Goal: Find contact information: Obtain details needed to contact an individual or organization

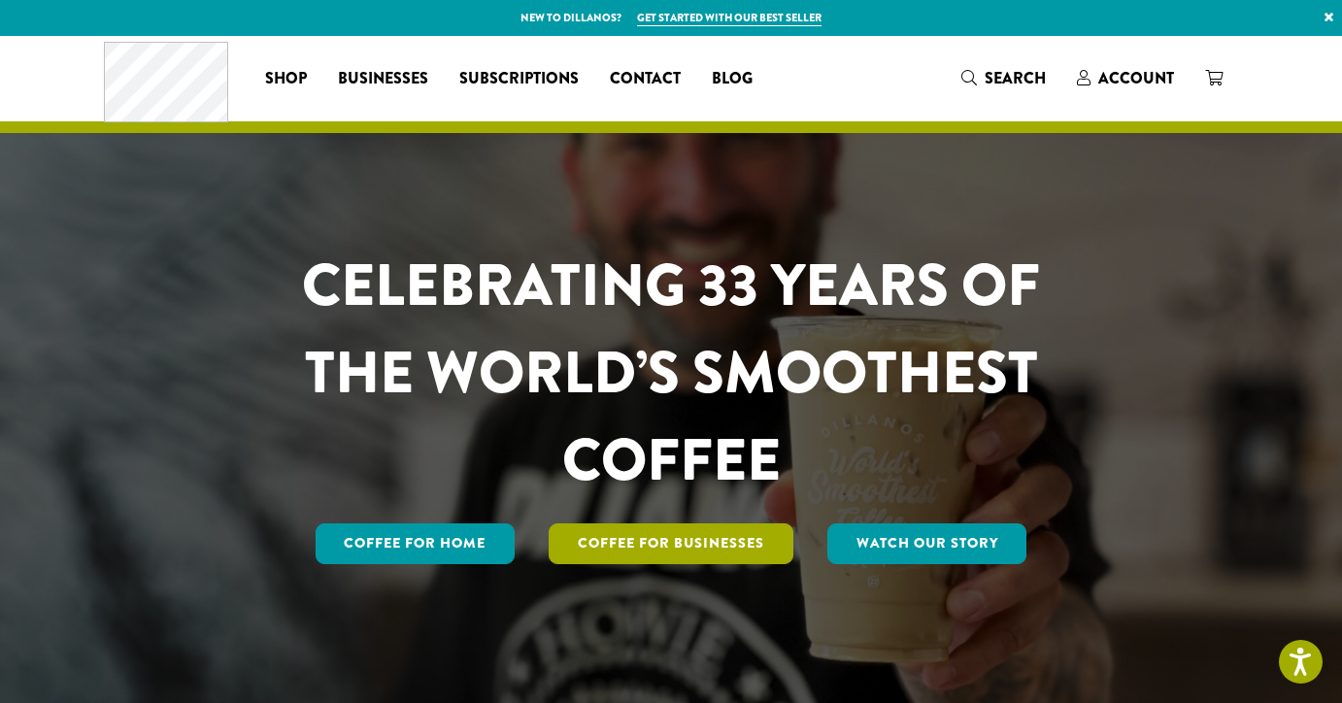
click at [692, 533] on link "Coffee For Businesses" at bounding box center [671, 543] width 245 height 41
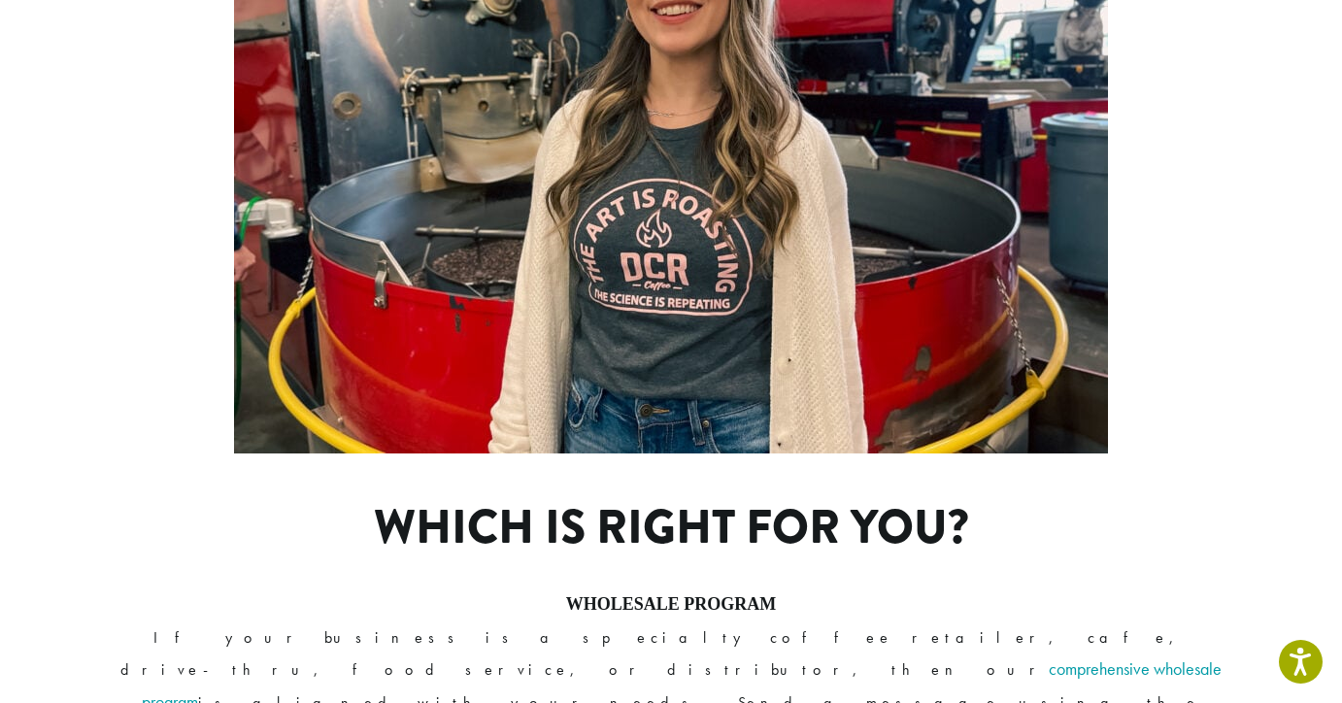
scroll to position [1338, 0]
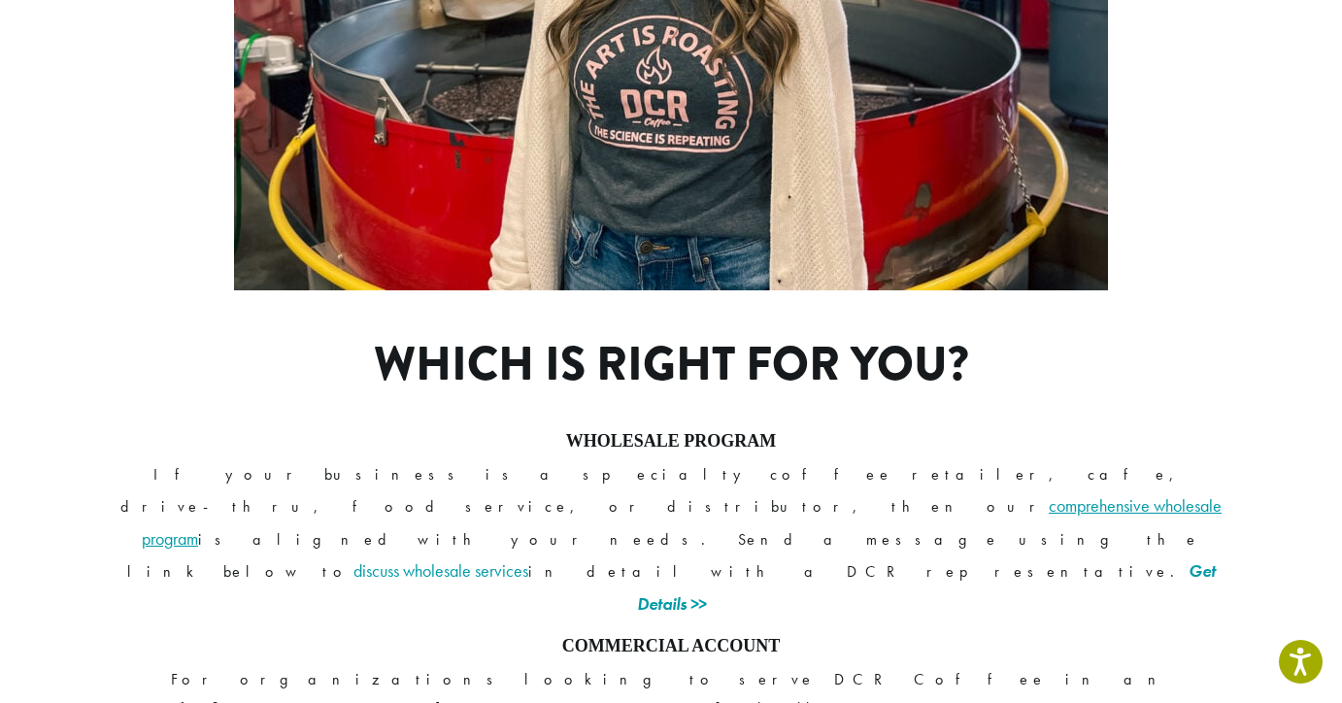
click at [858, 494] on link "comprehensive wholesale program" at bounding box center [682, 521] width 1080 height 55
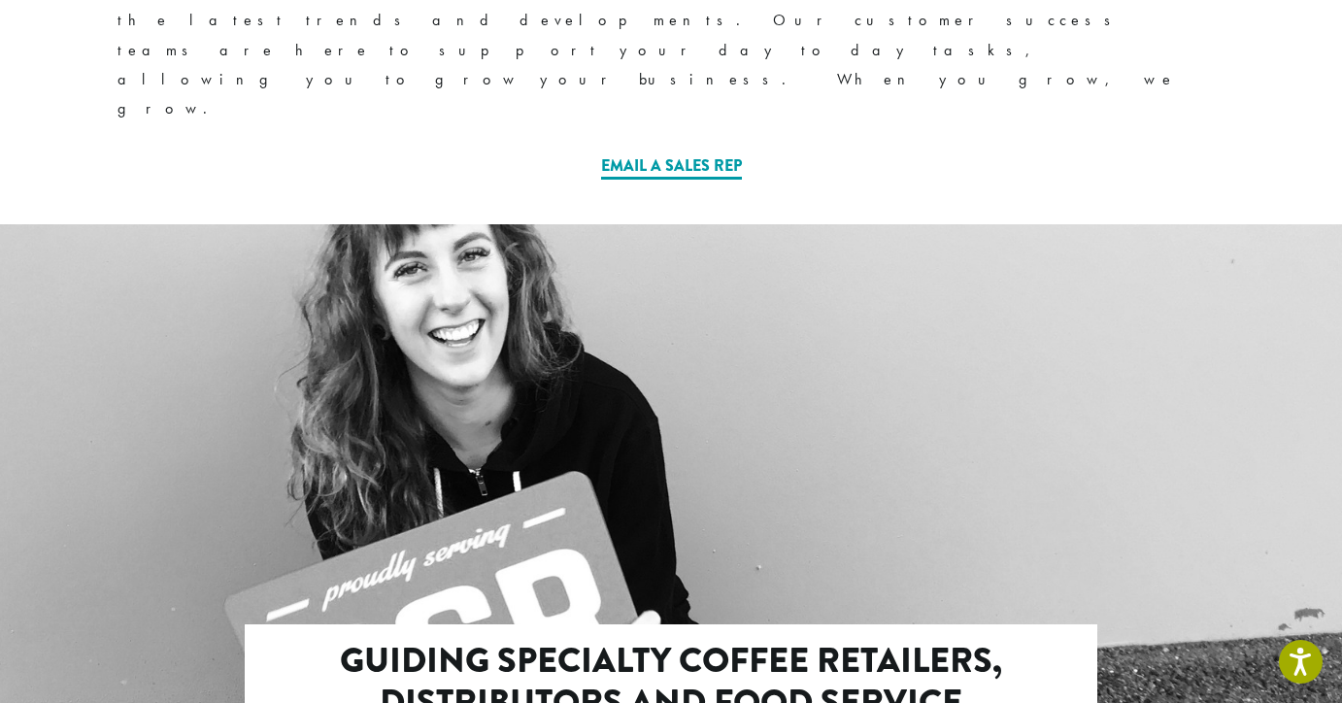
scroll to position [1603, 0]
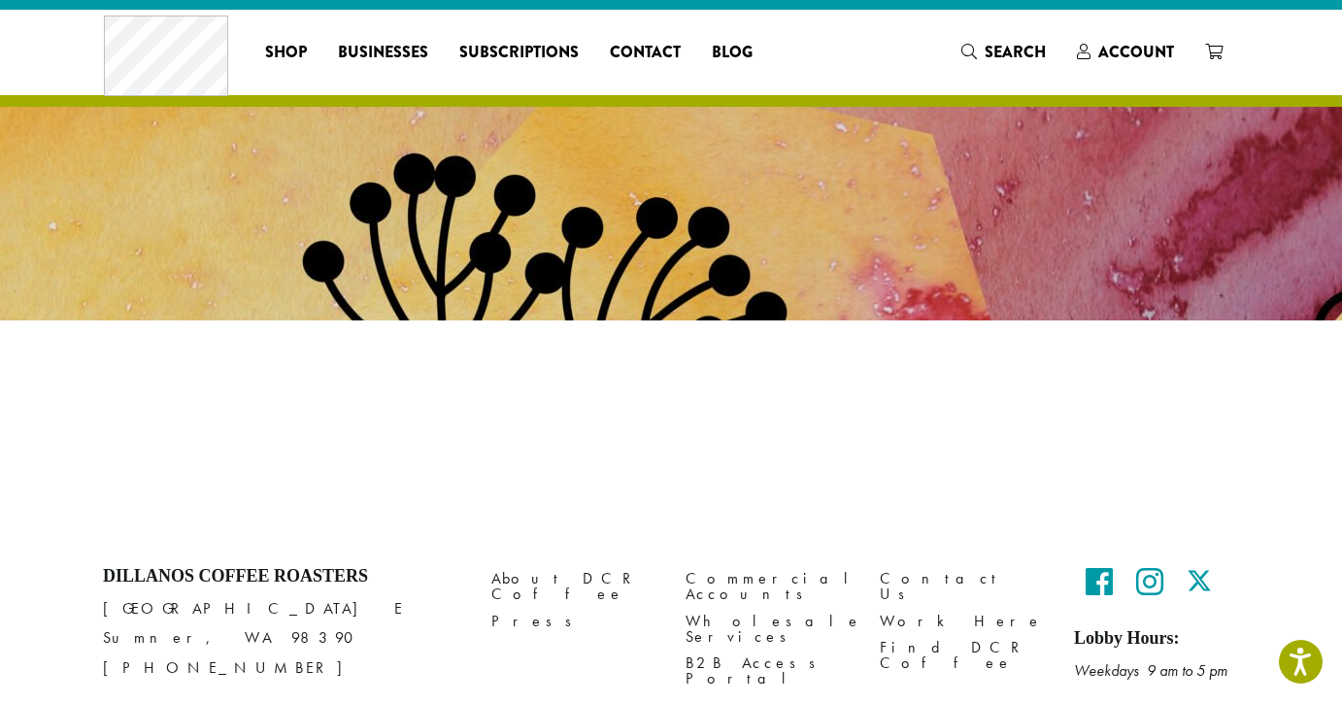
scroll to position [27, 0]
